Goal: Transaction & Acquisition: Purchase product/service

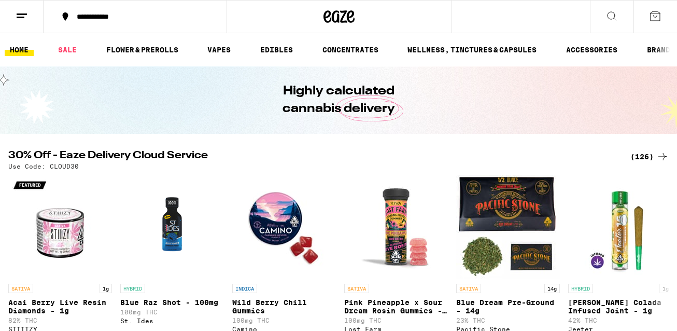
click at [653, 161] on div "(126)" at bounding box center [650, 156] width 38 height 12
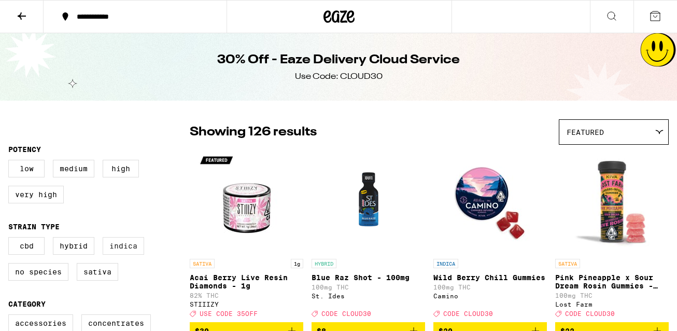
drag, startPoint x: 116, startPoint y: 249, endPoint x: 117, endPoint y: 243, distance: 6.2
click at [116, 248] on label "Indica" at bounding box center [123, 246] width 41 height 18
click at [11, 239] on input "Indica" at bounding box center [10, 239] width 1 height 1
checkbox input "true"
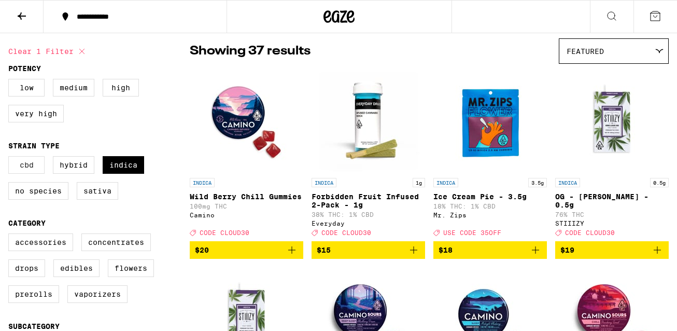
scroll to position [82, 0]
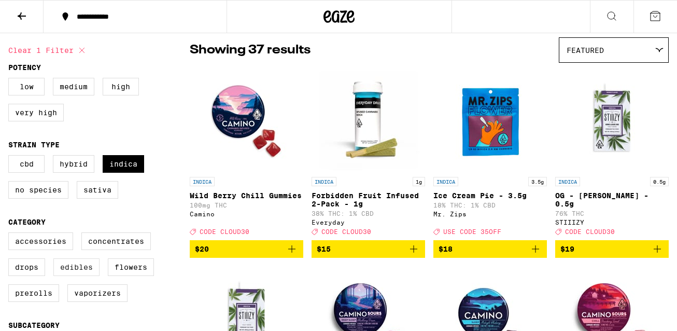
click at [68, 276] on label "Edibles" at bounding box center [76, 267] width 46 height 18
click at [11, 234] on input "Edibles" at bounding box center [10, 234] width 1 height 1
checkbox input "true"
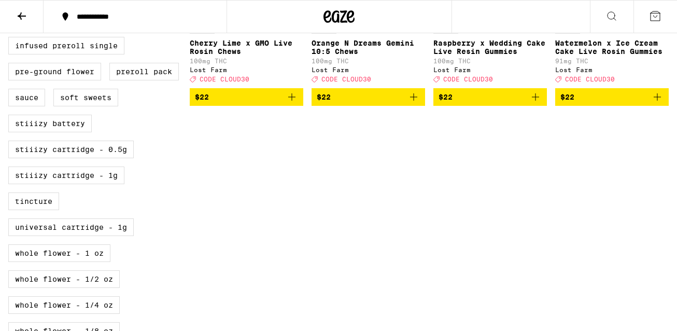
scroll to position [433, 0]
